Goal: Transaction & Acquisition: Purchase product/service

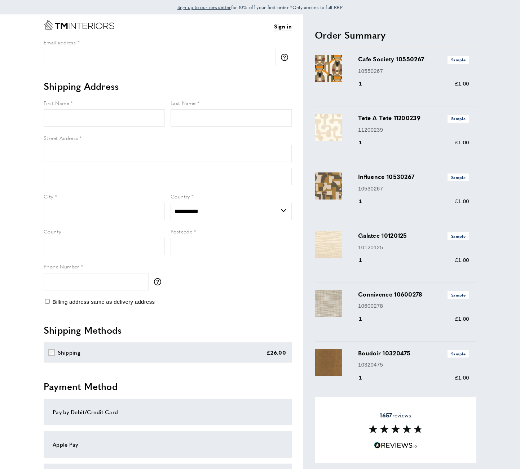
select select "**"
click at [286, 28] on link "Sign in" at bounding box center [283, 26] width 18 height 9
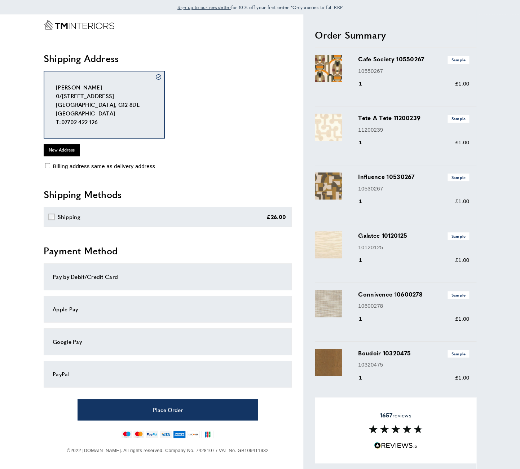
click at [184, 277] on div "Pay by Debit/Credit Card" at bounding box center [168, 276] width 230 height 9
click at [164, 275] on div "Pay by Debit/Credit Card" at bounding box center [168, 276] width 230 height 9
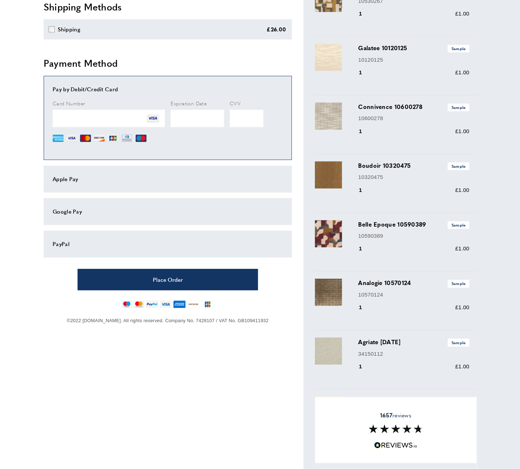
scroll to position [223, 0]
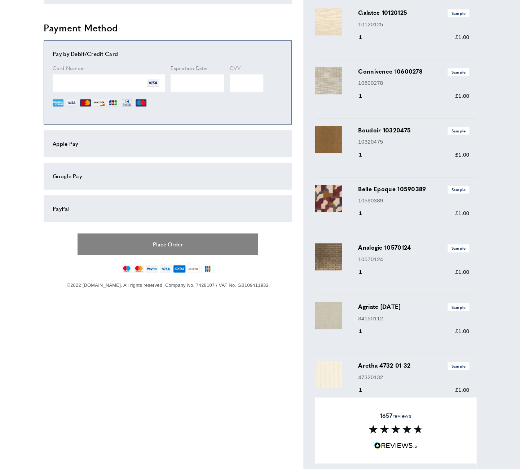
click at [171, 246] on button "Place Order" at bounding box center [168, 243] width 180 height 21
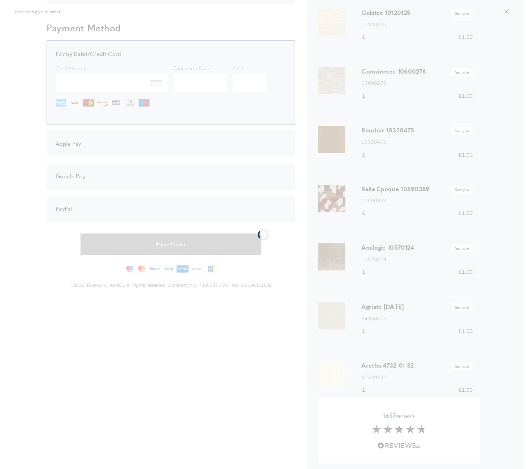
scroll to position [0, 0]
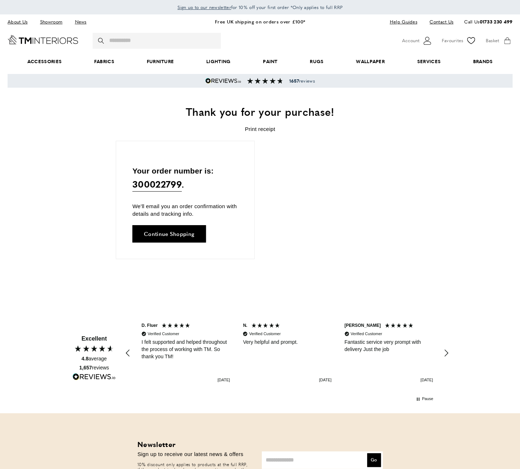
scroll to position [0, 101]
click at [133, 43] on input "Search" at bounding box center [157, 41] width 128 height 16
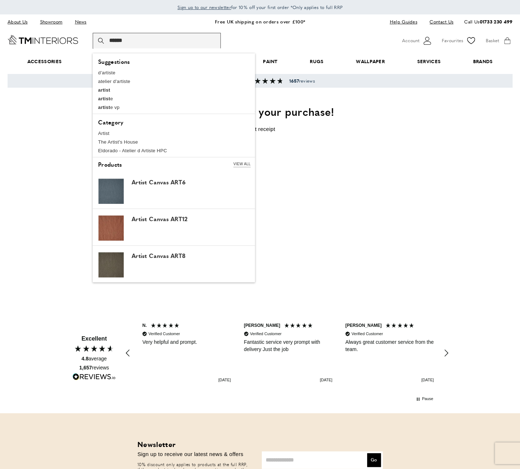
scroll to position [0, 203]
type input "******"
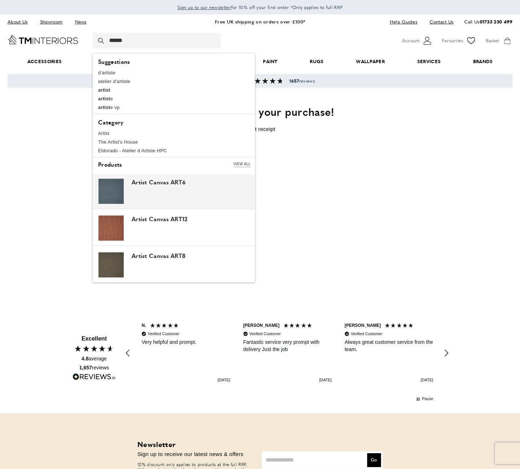
click at [119, 190] on img at bounding box center [110, 191] width 25 height 25
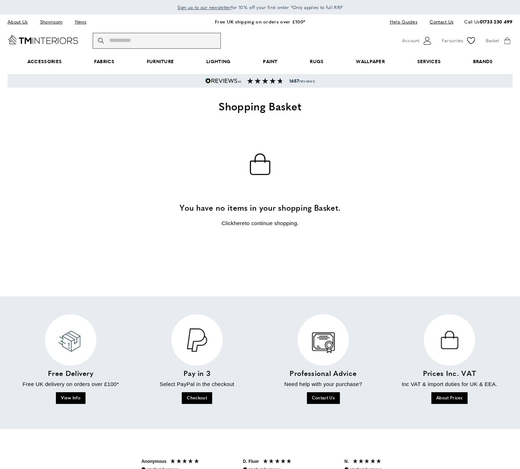
click at [135, 47] on input "Search" at bounding box center [157, 41] width 128 height 16
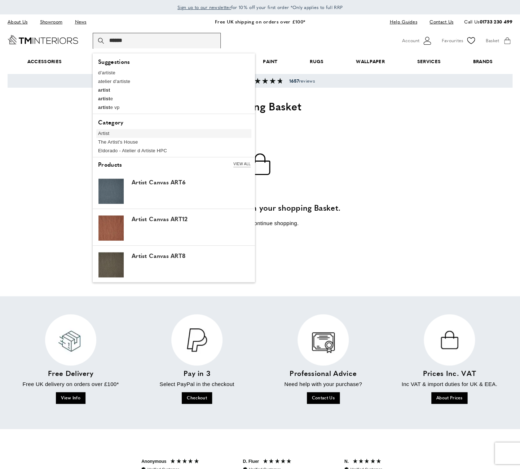
type input "******"
click at [106, 134] on link "Artist" at bounding box center [173, 133] width 155 height 9
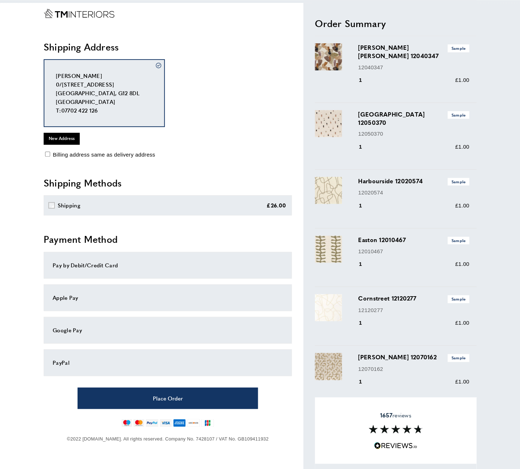
scroll to position [20, 0]
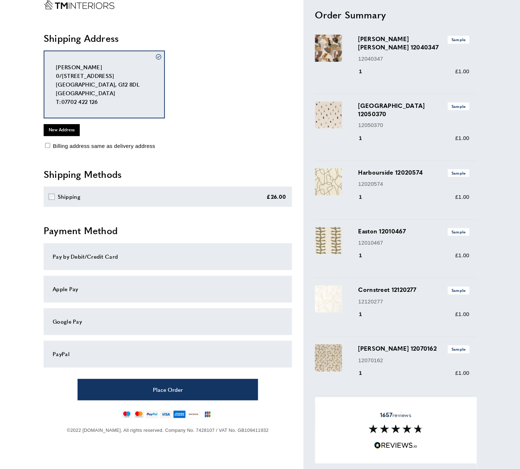
click at [167, 256] on div "Pay by Debit/Credit Card" at bounding box center [168, 256] width 230 height 9
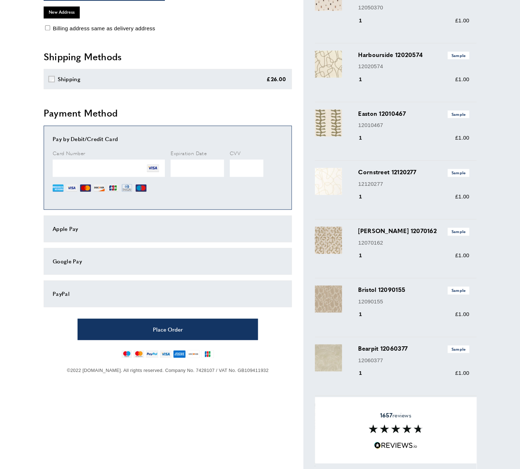
scroll to position [139, 0]
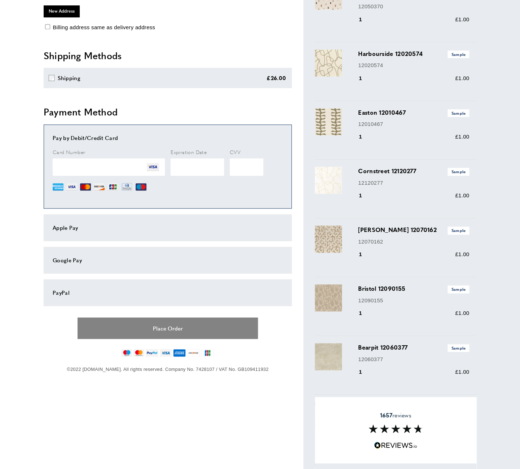
click at [175, 330] on button "Place Order" at bounding box center [168, 327] width 180 height 21
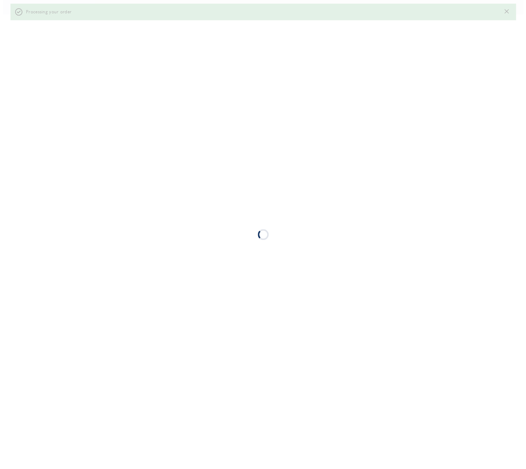
scroll to position [0, 0]
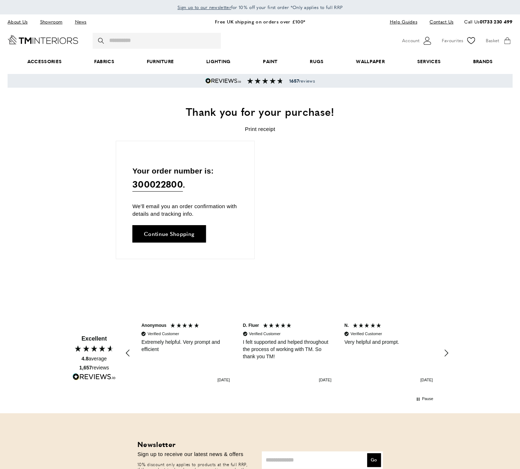
drag, startPoint x: 308, startPoint y: 272, endPoint x: 307, endPoint y: 267, distance: 4.5
click at [308, 272] on div "Your order number is: 300022800 . We'll email you an order confirmation with de…" at bounding box center [260, 213] width 289 height 145
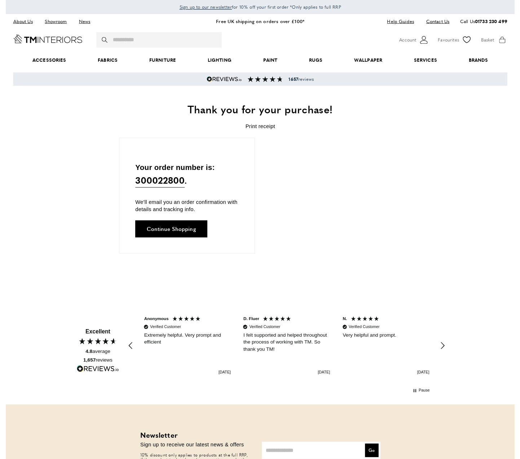
scroll to position [0, 23]
